Goal: Information Seeking & Learning: Find specific fact

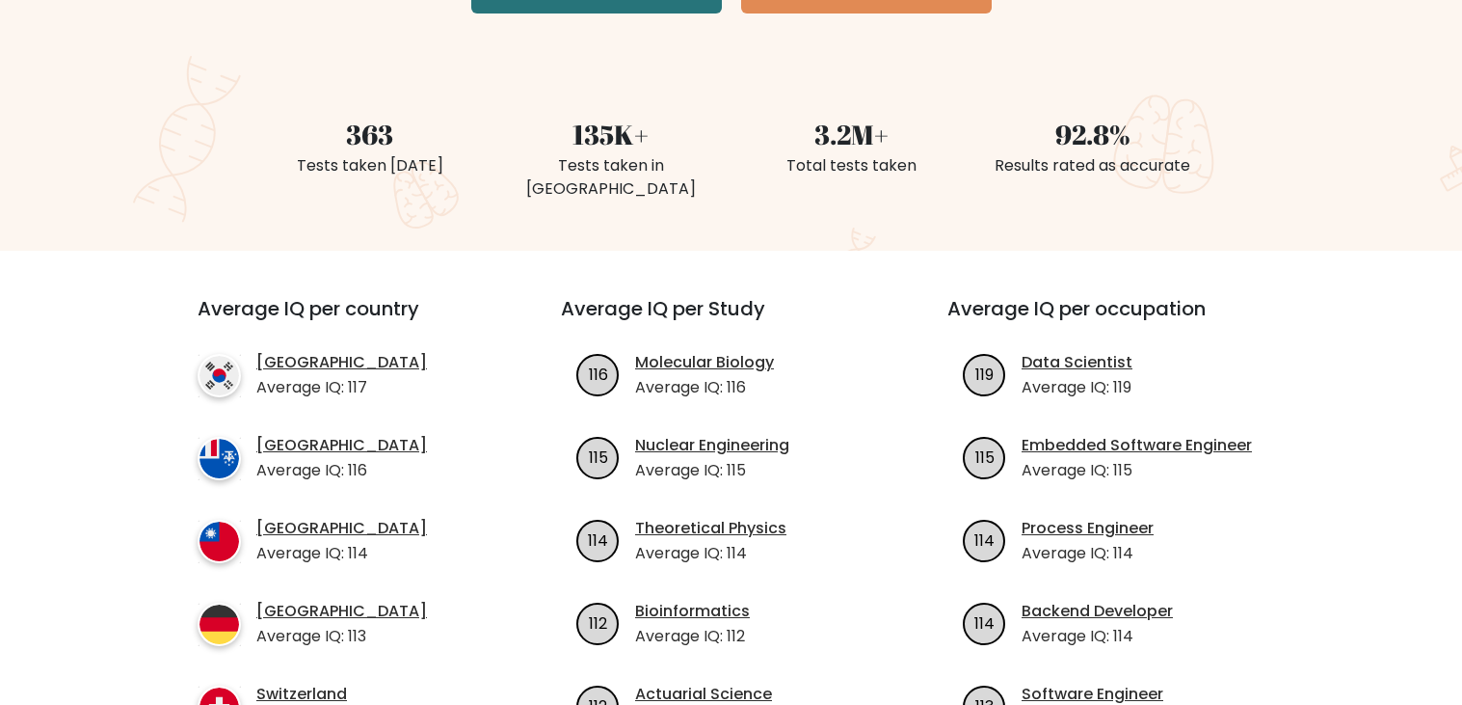
scroll to position [454, 0]
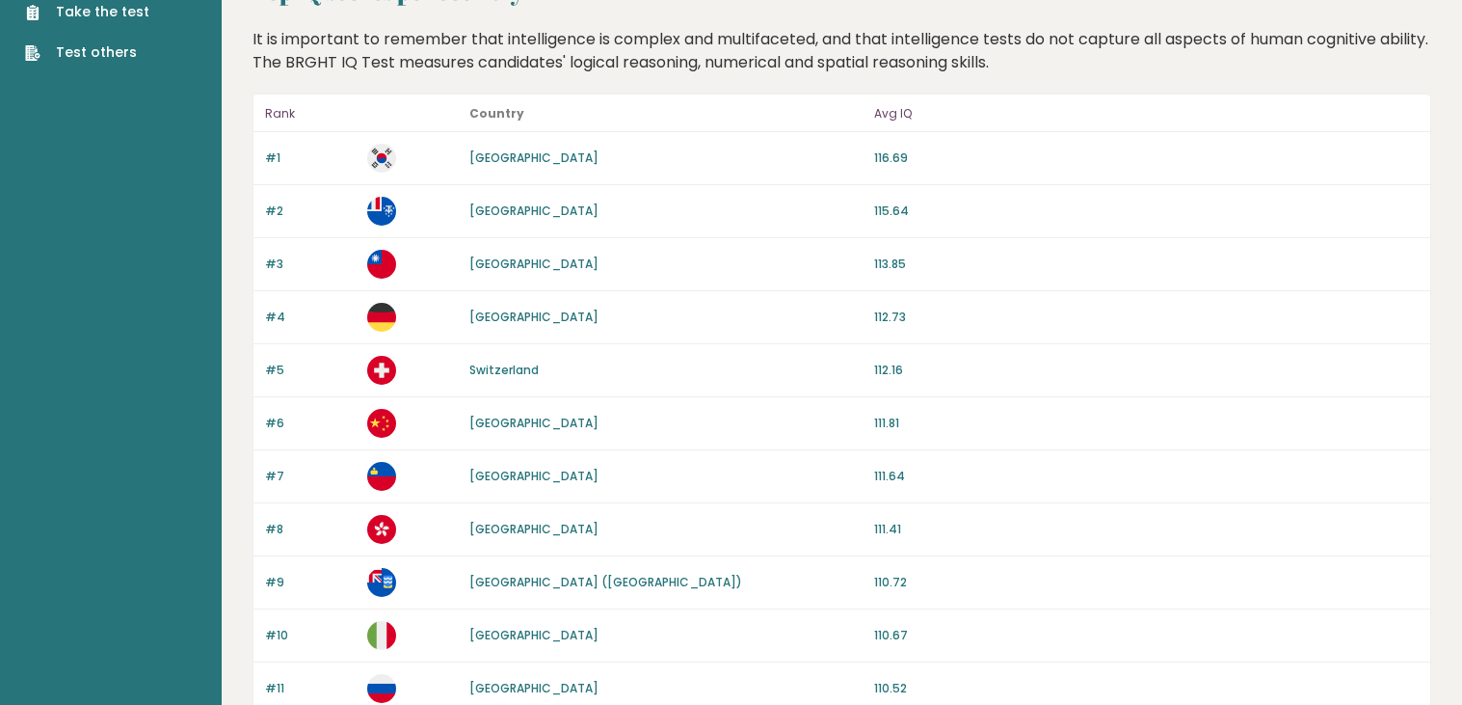
scroll to position [85, 0]
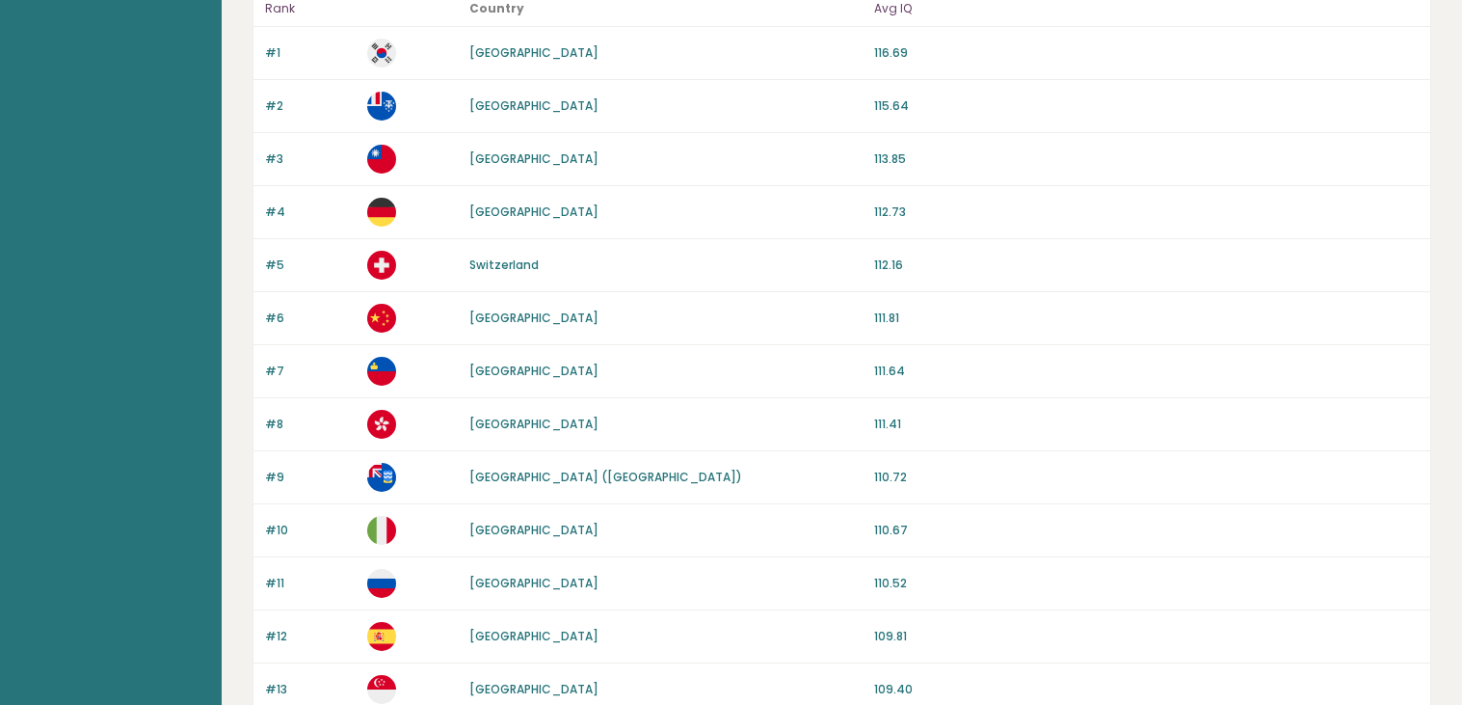
scroll to position [189, 0]
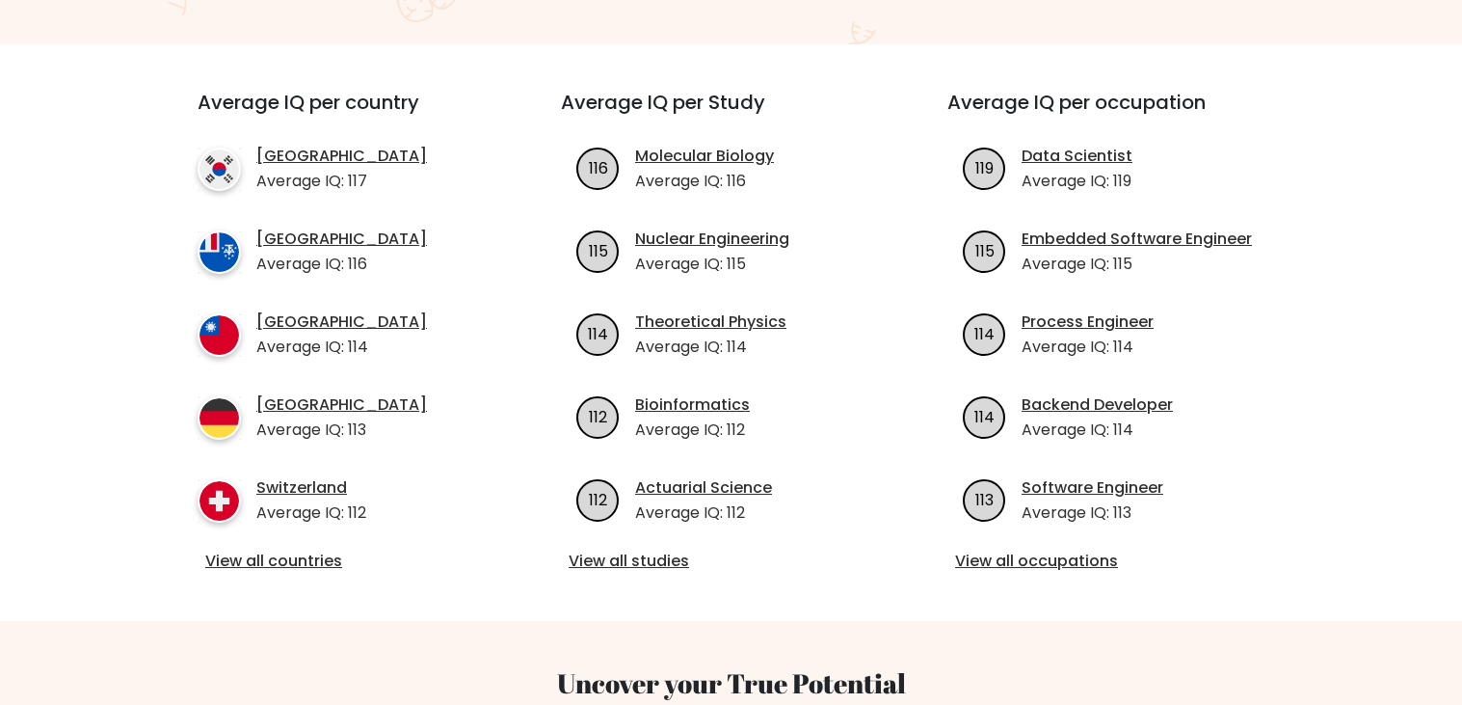
scroll to position [664, 0]
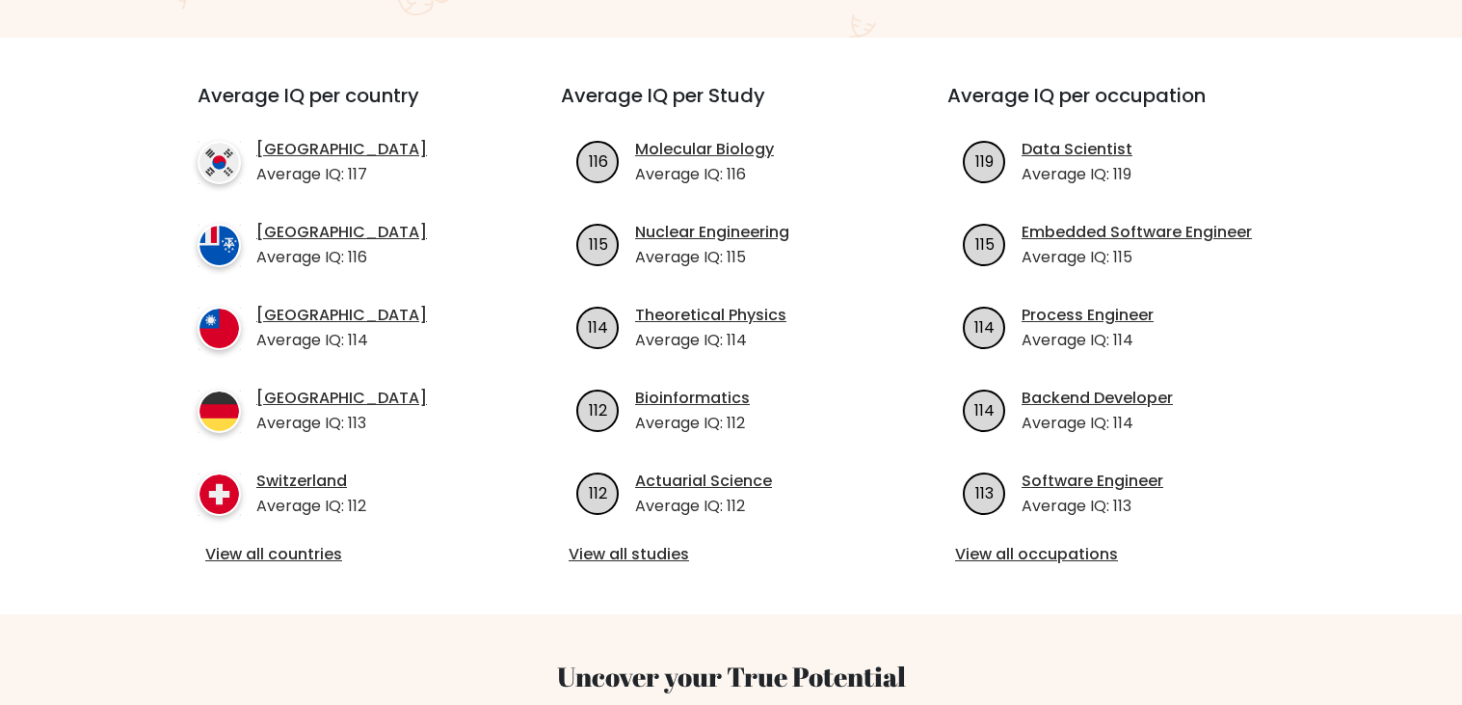
click at [328, 411] on div "Average IQ per country South Korea Average IQ: 117 French Southern Territories …" at bounding box center [344, 326] width 387 height 484
click at [325, 543] on link "View all countries" at bounding box center [344, 554] width 279 height 23
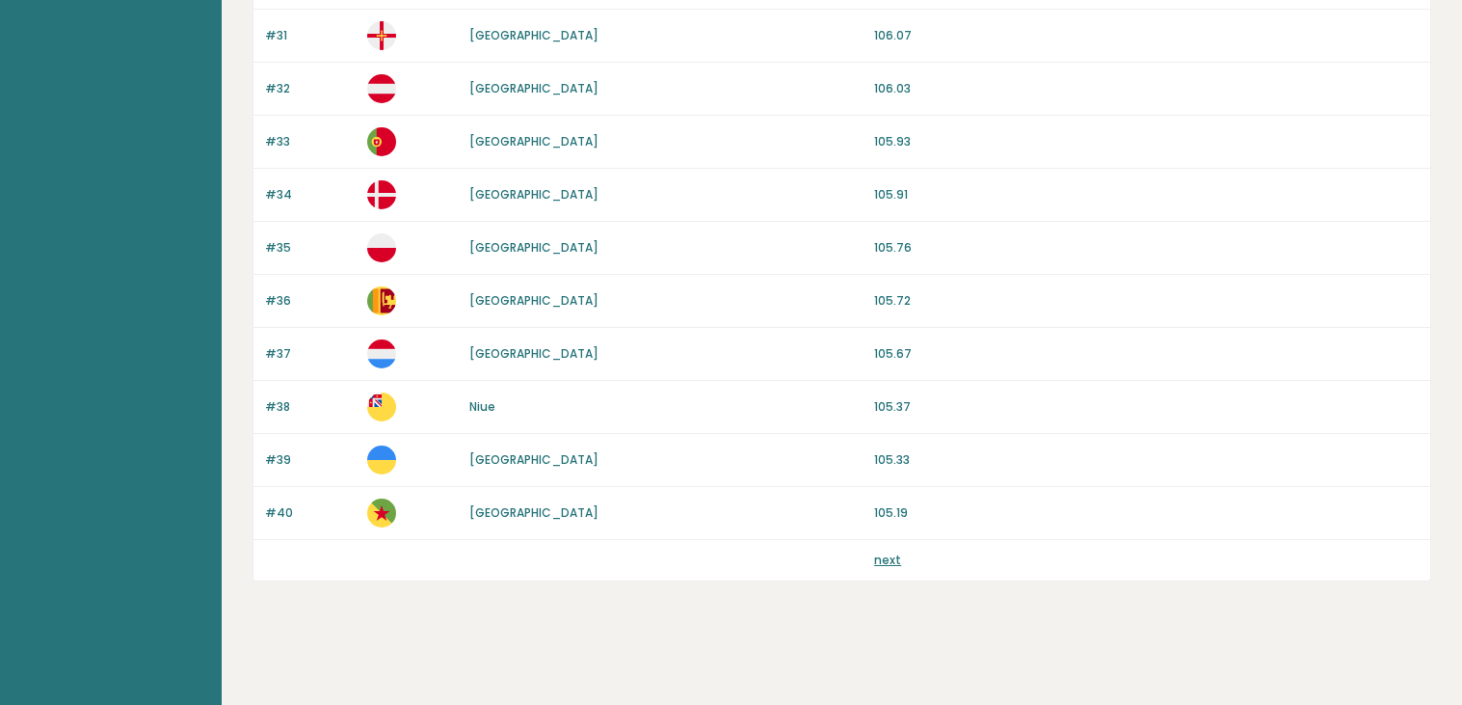
scroll to position [6176, 0]
click at [874, 568] on link "next" at bounding box center [887, 559] width 27 height 16
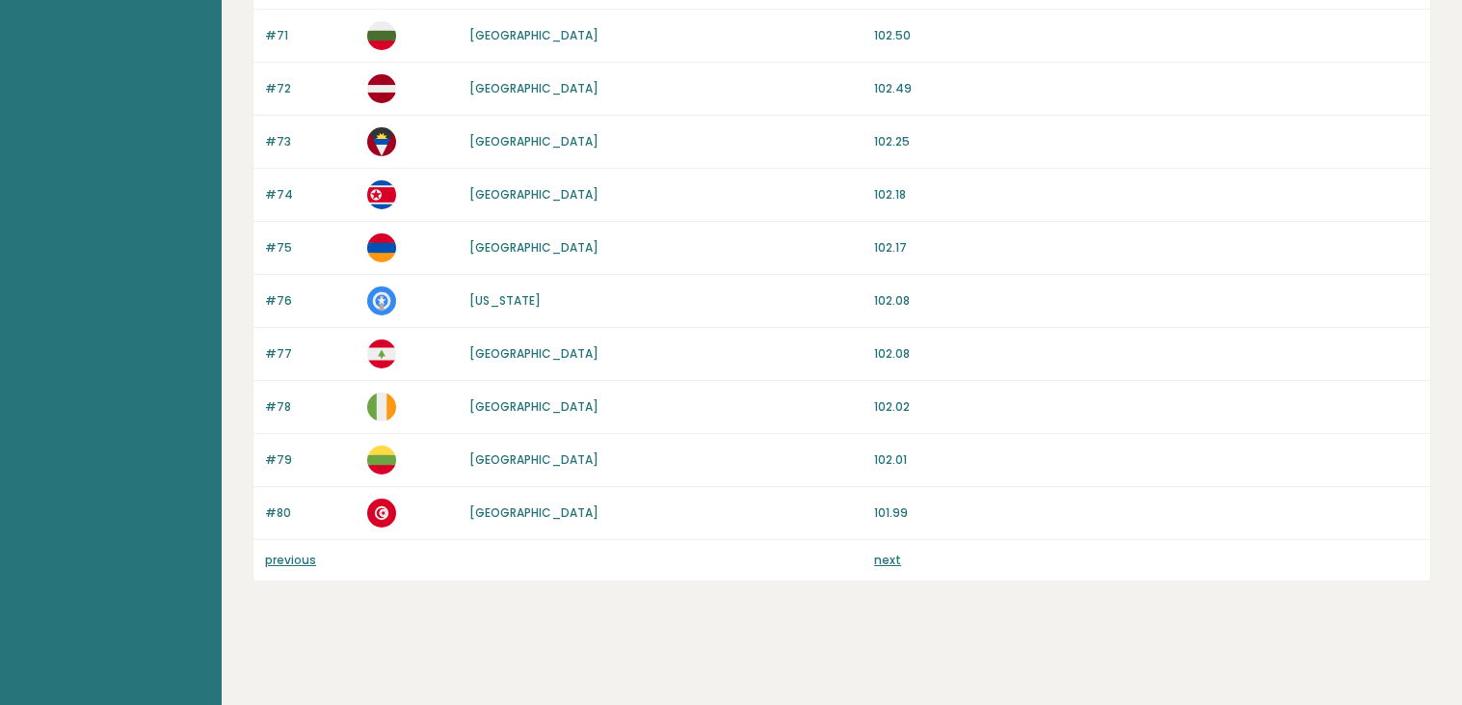
scroll to position [6176, 0]
click at [874, 568] on link "next" at bounding box center [887, 559] width 27 height 16
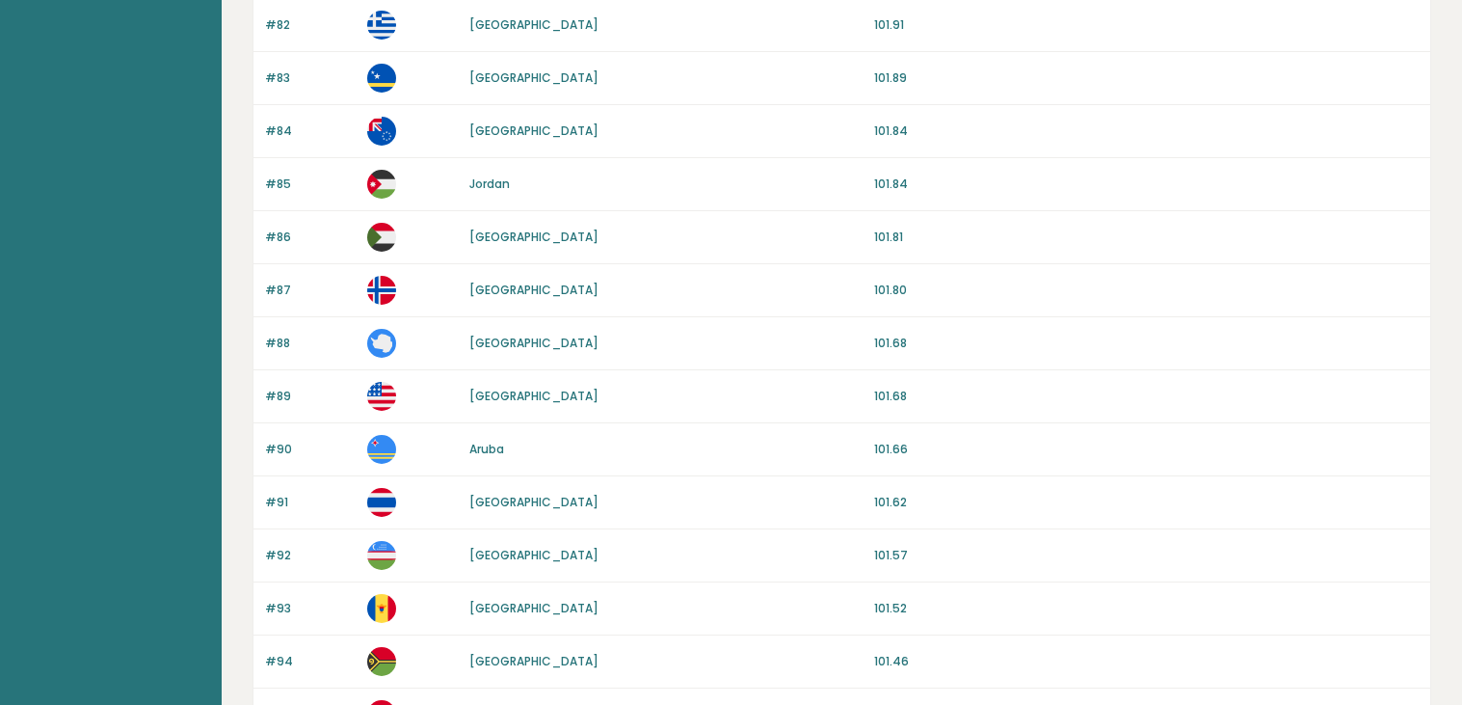
scroll to position [273, 0]
